Goal: Transaction & Acquisition: Purchase product/service

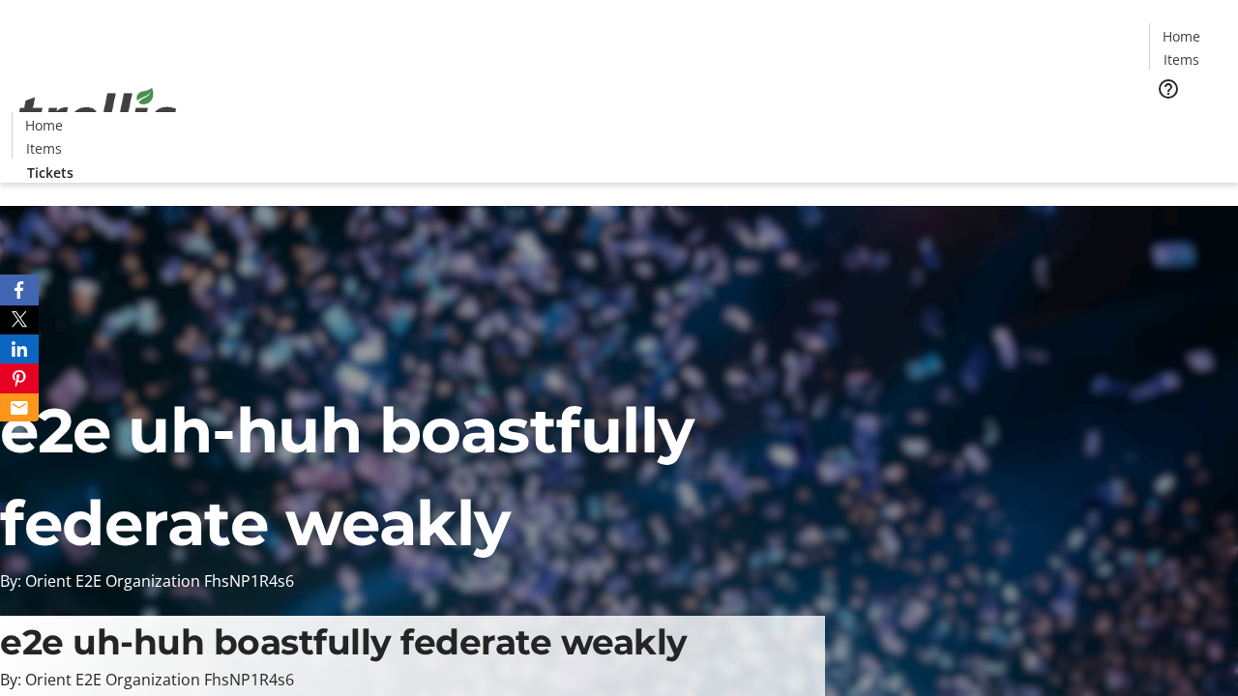
click at [1164, 112] on span "Tickets" at bounding box center [1187, 122] width 46 height 20
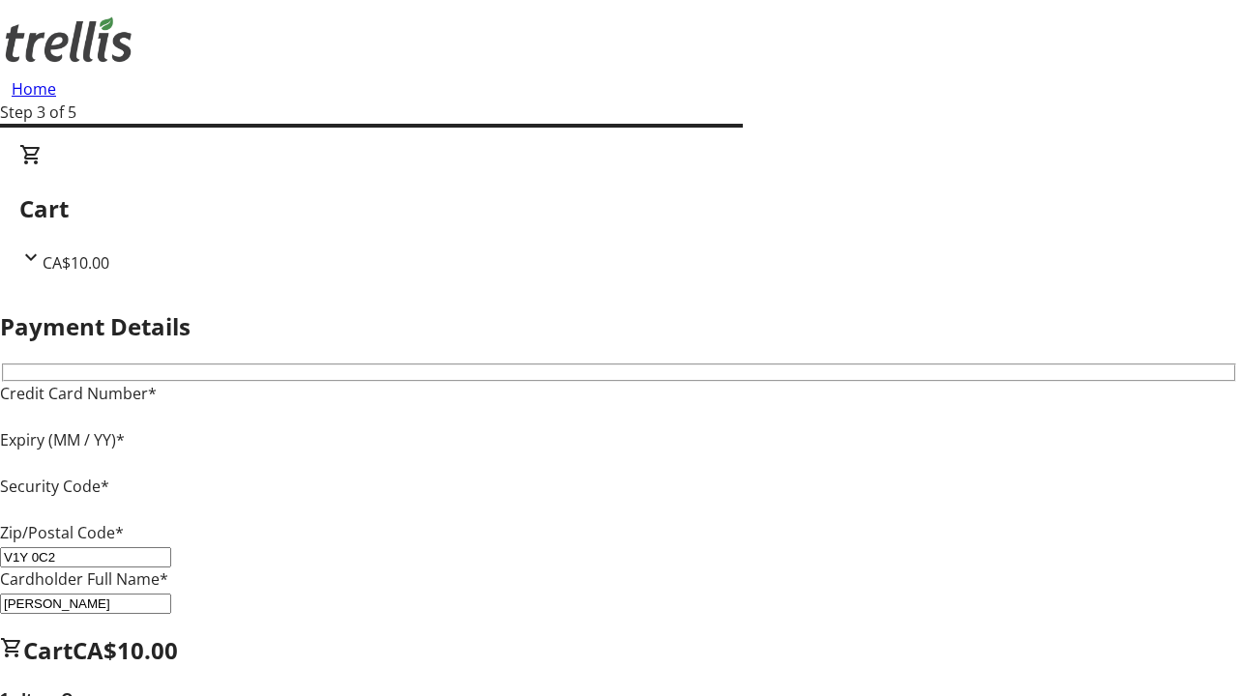
type input "V1Y 0C2"
